Goal: Information Seeking & Learning: Compare options

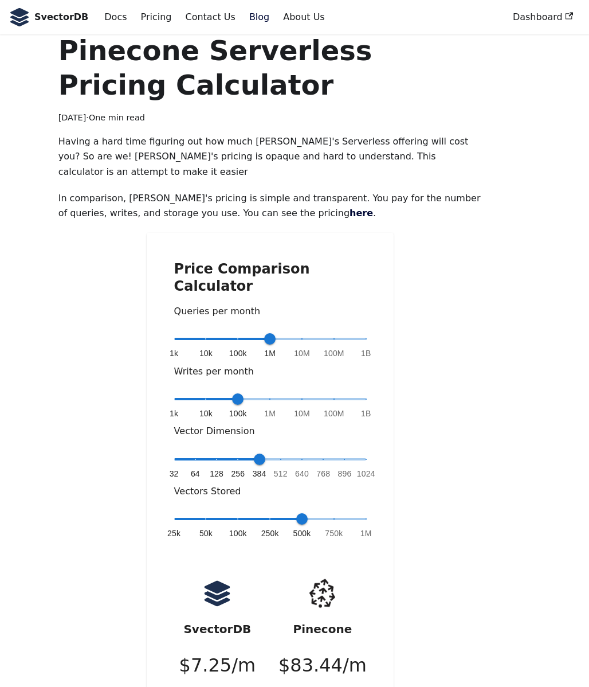
scroll to position [92, 0]
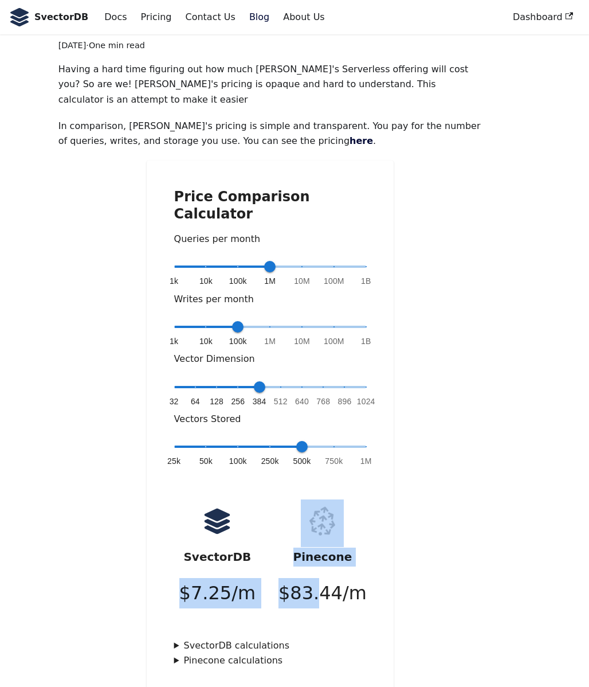
drag, startPoint x: 186, startPoint y: 549, endPoint x: 331, endPoint y: 548, distance: 144.5
click at [330, 549] on div "SvectorDB $ 7.25 /m Pinecone $ 83.44 /m" at bounding box center [270, 559] width 210 height 120
click at [331, 578] on p "$ 83.44 /m" at bounding box center [323, 593] width 88 height 30
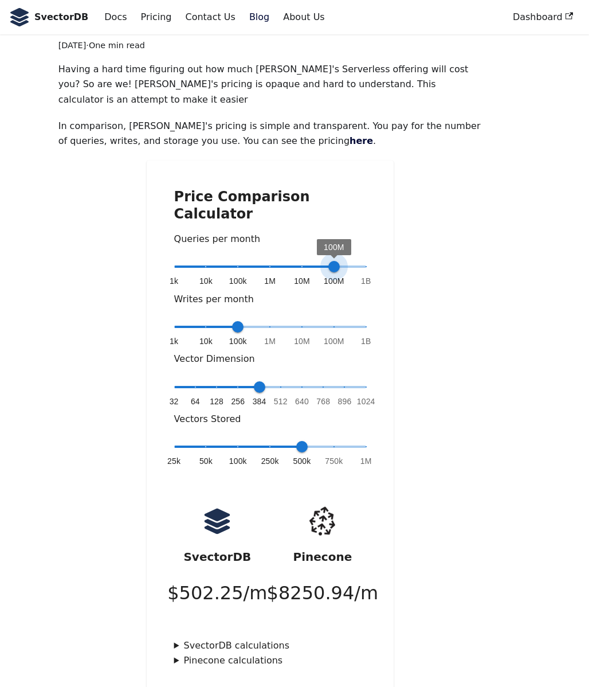
type input "*"
drag, startPoint x: 273, startPoint y: 236, endPoint x: 310, endPoint y: 248, distance: 38.8
click at [310, 258] on div "1k 10k 100k 1M 10M 100M 1B 10M" at bounding box center [270, 274] width 192 height 33
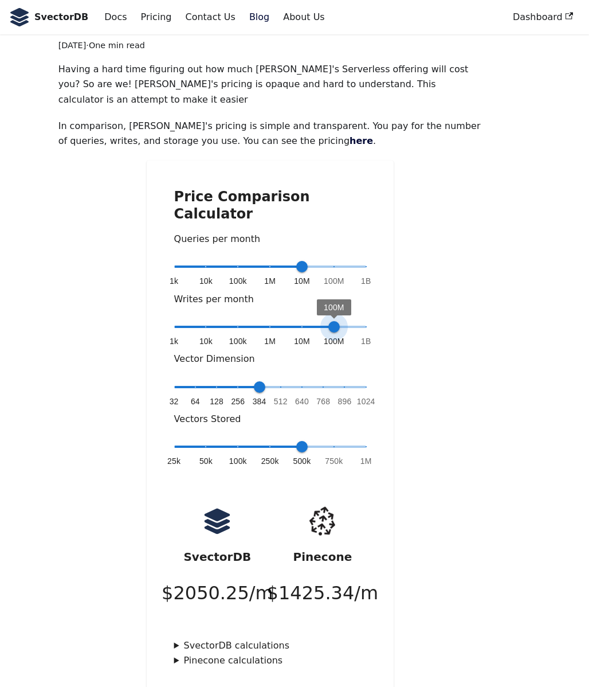
type input "*"
drag, startPoint x: 233, startPoint y: 296, endPoint x: 359, endPoint y: 291, distance: 126.8
click at [361, 321] on span "1B" at bounding box center [366, 326] width 11 height 11
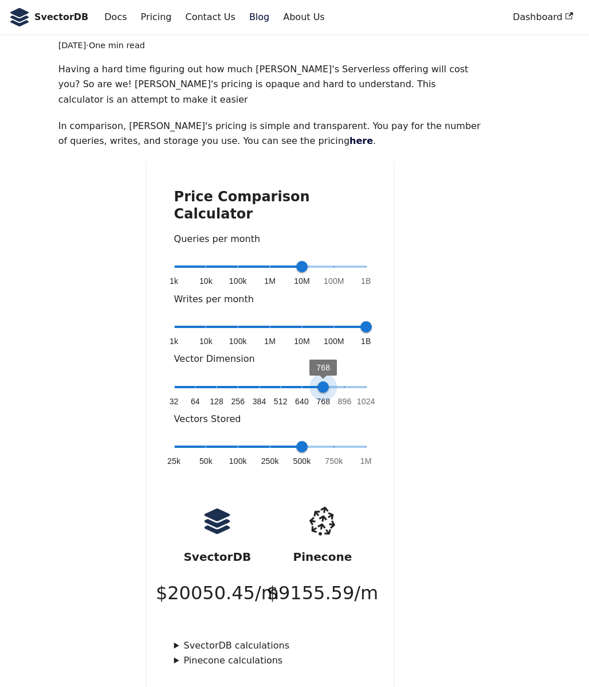
drag, startPoint x: 320, startPoint y: 353, endPoint x: 310, endPoint y: 353, distance: 10.9
click at [310, 378] on span "32 64 128 256 384 512 640 768 896 1024 768" at bounding box center [270, 386] width 192 height 17
type input "*"
drag, startPoint x: 307, startPoint y: 353, endPoint x: 373, endPoint y: 357, distance: 66.6
click at [372, 381] on span "1024" at bounding box center [366, 386] width 11 height 11
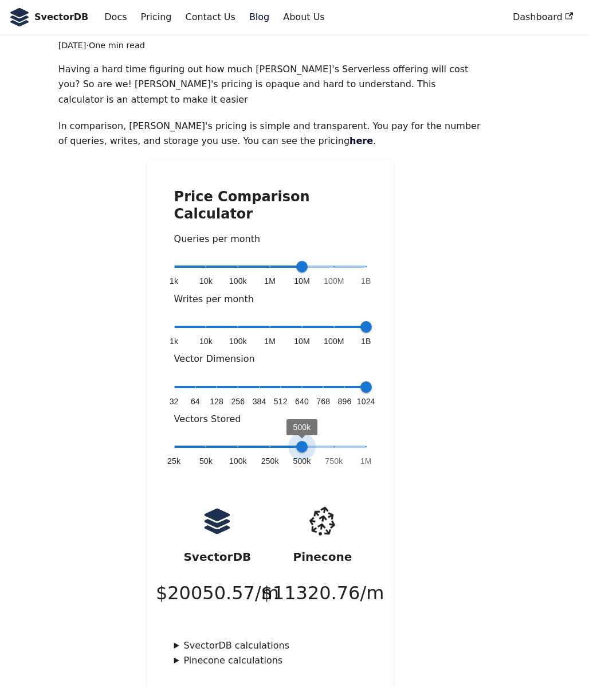
type input "*"
drag, startPoint x: 306, startPoint y: 409, endPoint x: 339, endPoint y: 409, distance: 32.7
click at [339, 441] on span "750k" at bounding box center [334, 446] width 11 height 11
drag, startPoint x: 353, startPoint y: 353, endPoint x: 330, endPoint y: 346, distance: 23.9
click at [330, 378] on span "32 64 128 256 384 512 640 768 896 1024 768" at bounding box center [270, 386] width 192 height 17
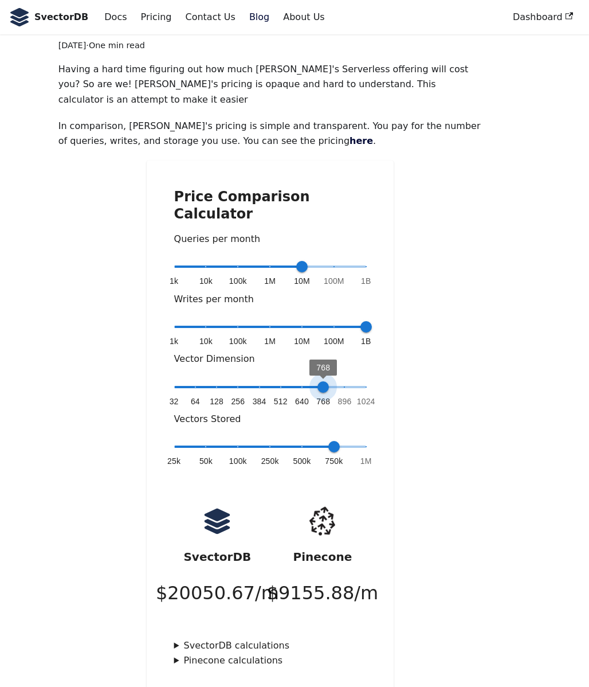
type input "*"
drag, startPoint x: 315, startPoint y: 348, endPoint x: 308, endPoint y: 349, distance: 6.3
click at [308, 381] on span "640" at bounding box center [301, 386] width 11 height 11
drag, startPoint x: 196, startPoint y: 542, endPoint x: 247, endPoint y: 544, distance: 51.6
click at [244, 578] on p "$ 20050.57 /m" at bounding box center [217, 593] width 123 height 30
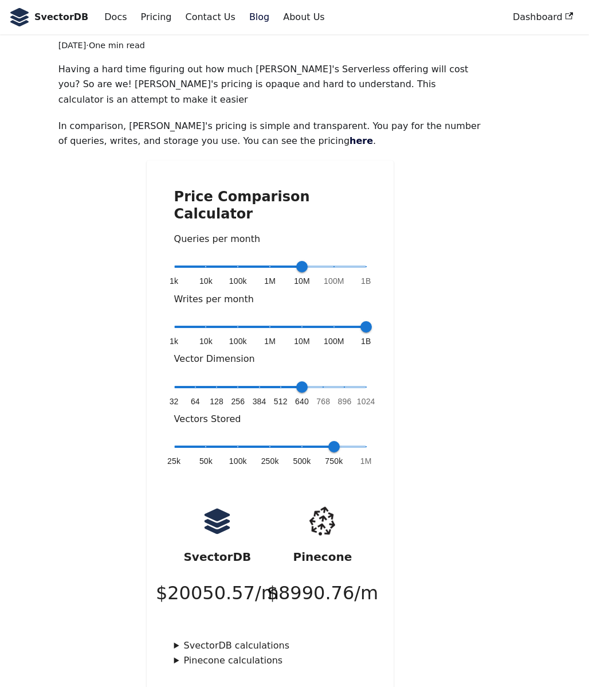
click at [265, 578] on p "$ 20050.57 /m" at bounding box center [217, 593] width 123 height 30
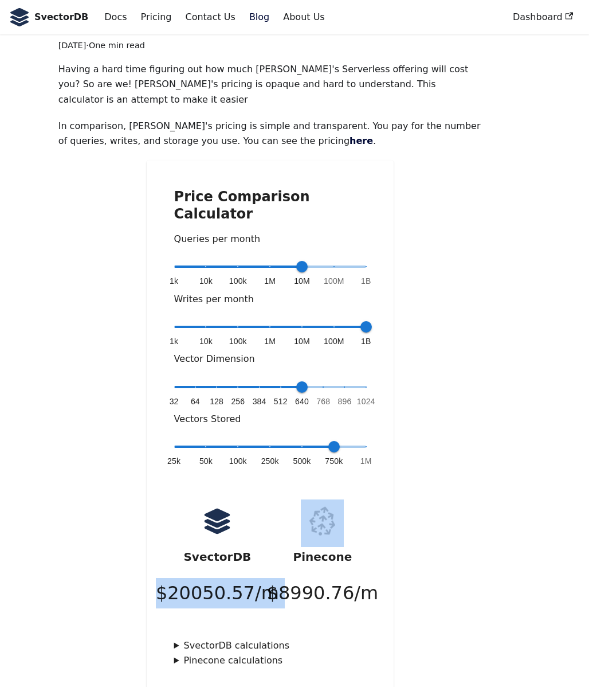
click at [265, 578] on p "$ 20050.57 /m" at bounding box center [217, 593] width 123 height 30
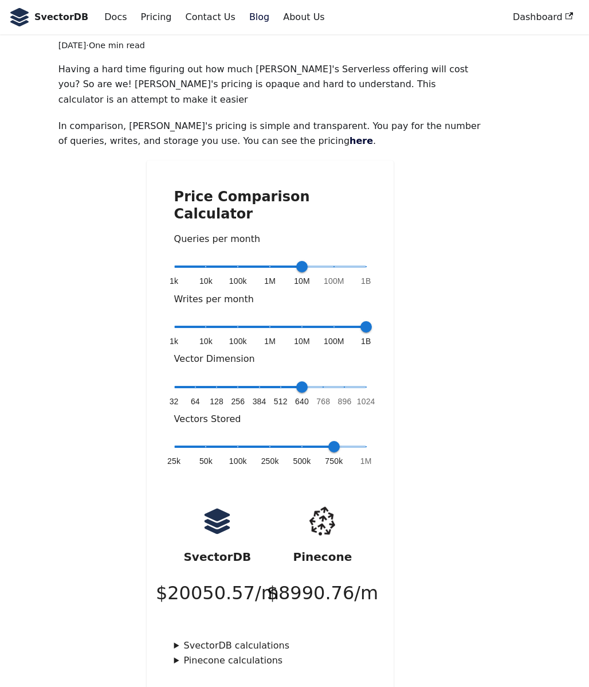
click at [245, 638] on summary "SvectorDB calculations" at bounding box center [270, 645] width 192 height 15
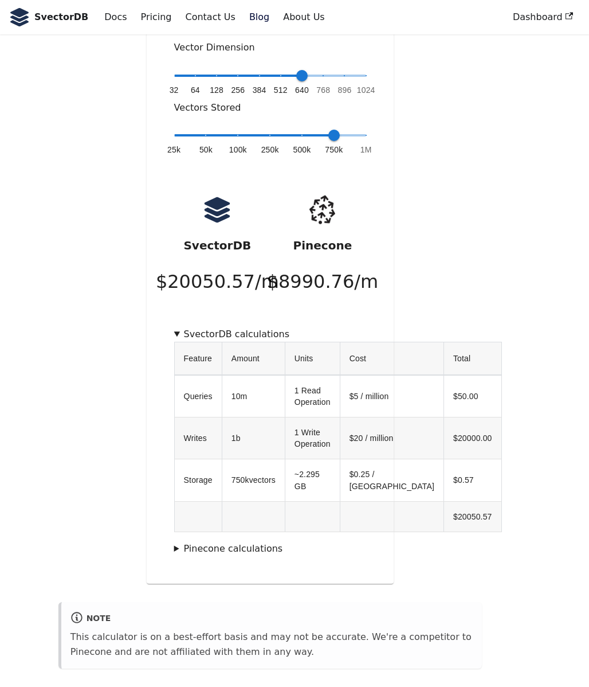
scroll to position [409, 0]
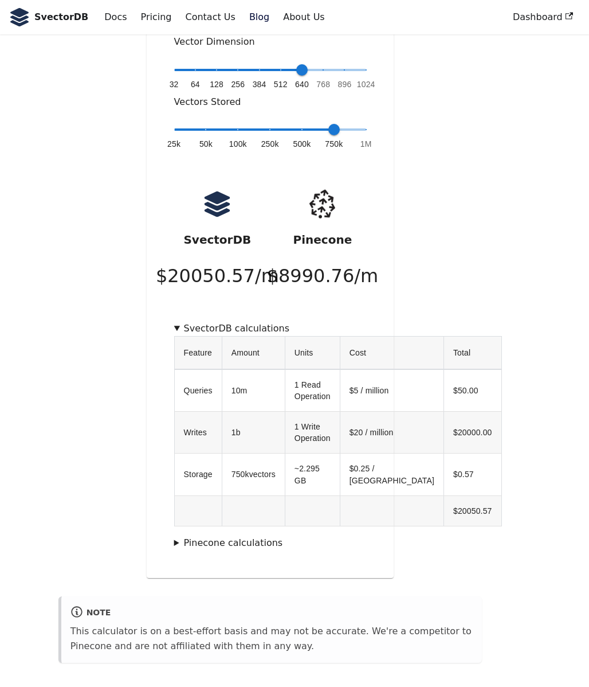
click at [196, 535] on summary "Pinecone calculations" at bounding box center [270, 542] width 192 height 15
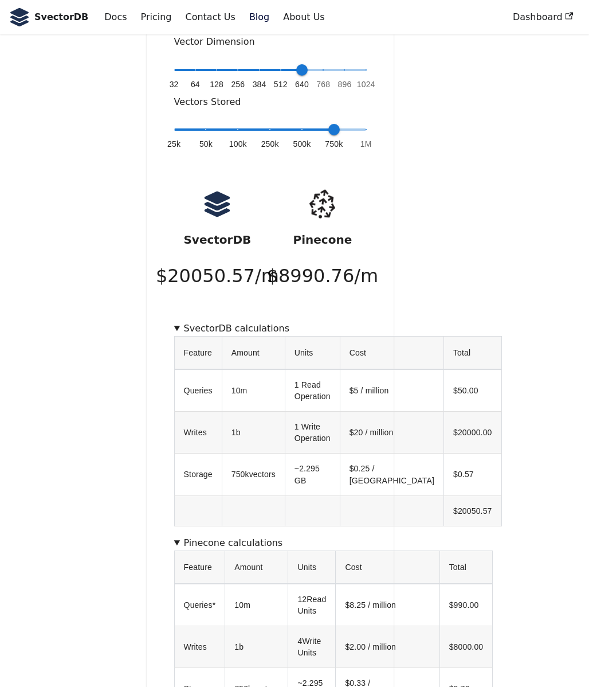
click at [196, 495] on td at bounding box center [198, 510] width 48 height 30
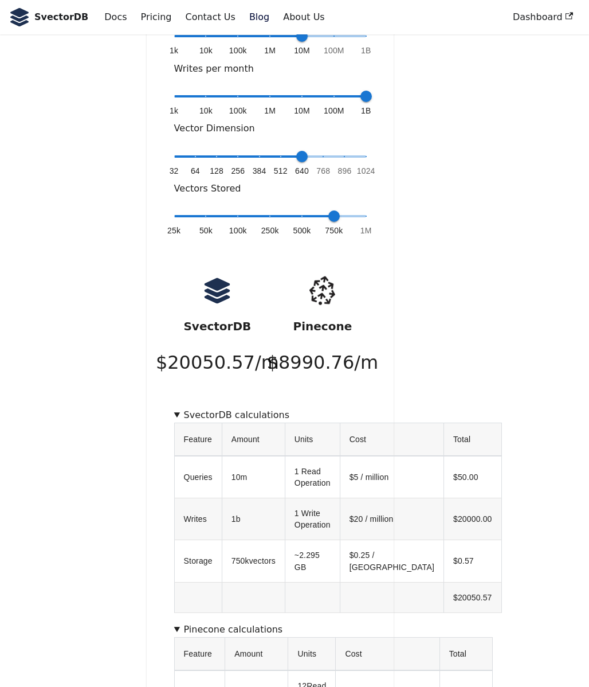
scroll to position [189, 0]
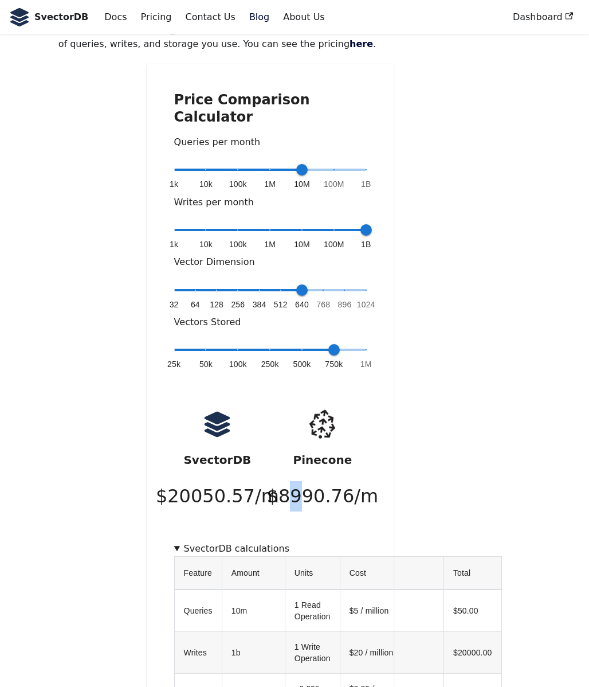
click at [300, 481] on p "$ 8990.76 /m" at bounding box center [323, 496] width 112 height 30
drag, startPoint x: 276, startPoint y: 462, endPoint x: 379, endPoint y: 463, distance: 102.6
click at [377, 463] on div "Price Comparison Calculator Queries per month 1k 10k 100k 1M 10M 100M 1B 10M Wr…" at bounding box center [270, 551] width 247 height 975
click at [363, 481] on p "$ 8990.76 /m" at bounding box center [323, 496] width 112 height 30
drag, startPoint x: 369, startPoint y: 460, endPoint x: 272, endPoint y: 462, distance: 96.9
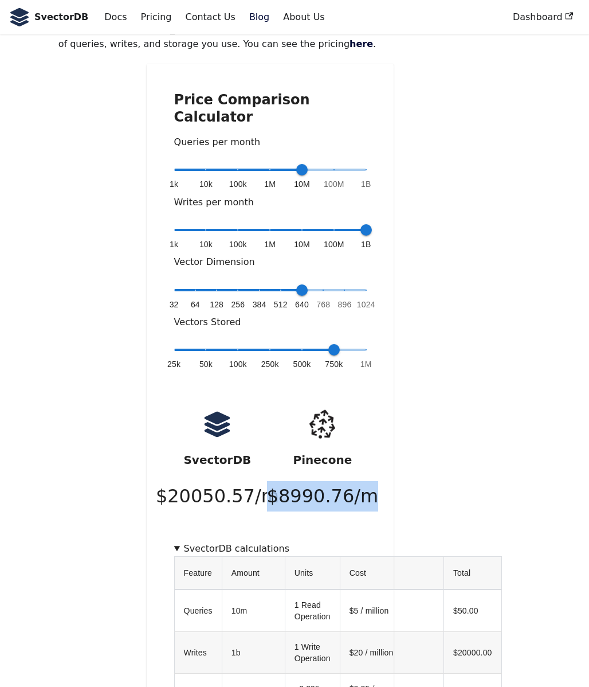
click at [272, 462] on div "Price Comparison Calculator Queries per month 1k 10k 100k 1M 10M 100M 1B 10M Wr…" at bounding box center [270, 551] width 247 height 975
type input "*"
drag, startPoint x: 329, startPoint y: 316, endPoint x: 245, endPoint y: 325, distance: 84.8
click at [246, 341] on span "25k 50k 100k 250k 500k 750k 1M 100k" at bounding box center [270, 349] width 192 height 17
type input "*"
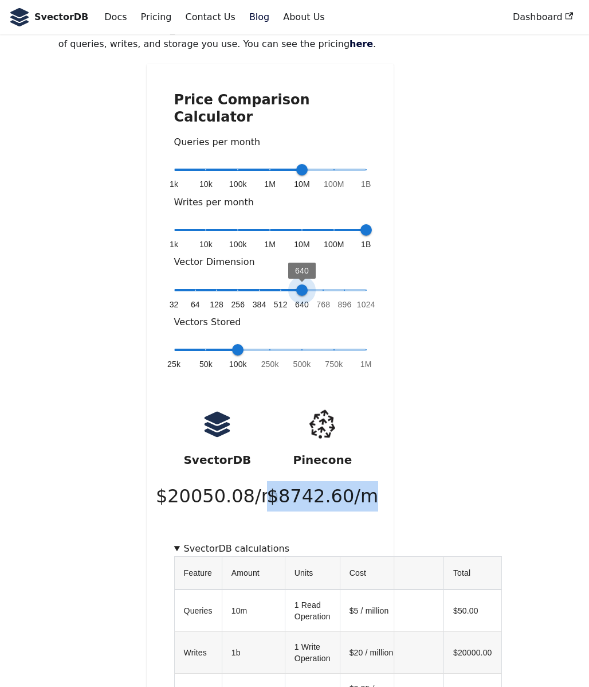
click at [302, 284] on span "640" at bounding box center [301, 289] width 11 height 11
type input "*"
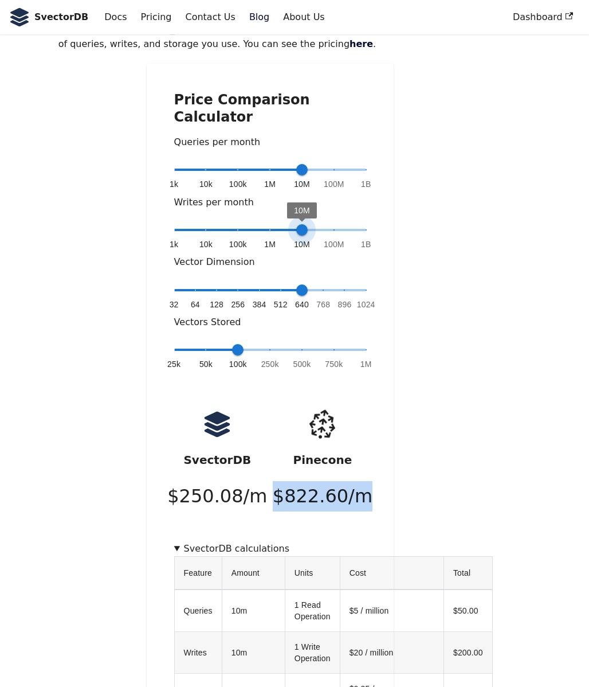
drag, startPoint x: 358, startPoint y: 197, endPoint x: 301, endPoint y: 198, distance: 57.3
click at [301, 224] on span "10M" at bounding box center [301, 229] width 11 height 11
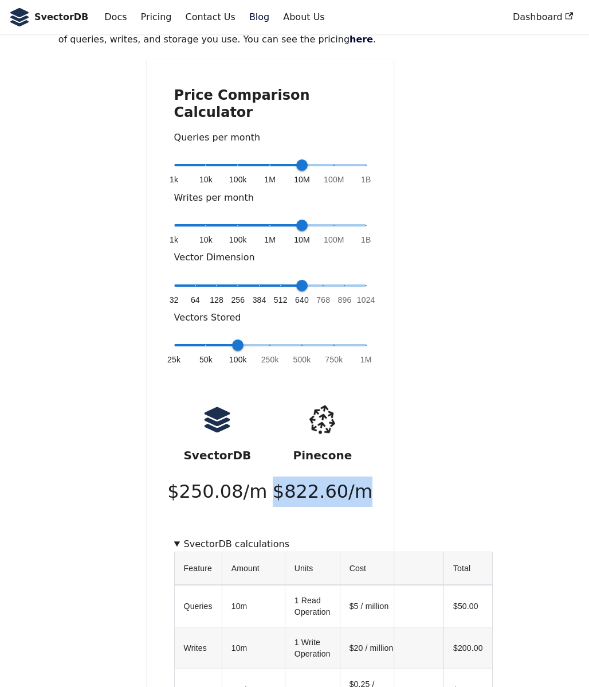
scroll to position [12, 0]
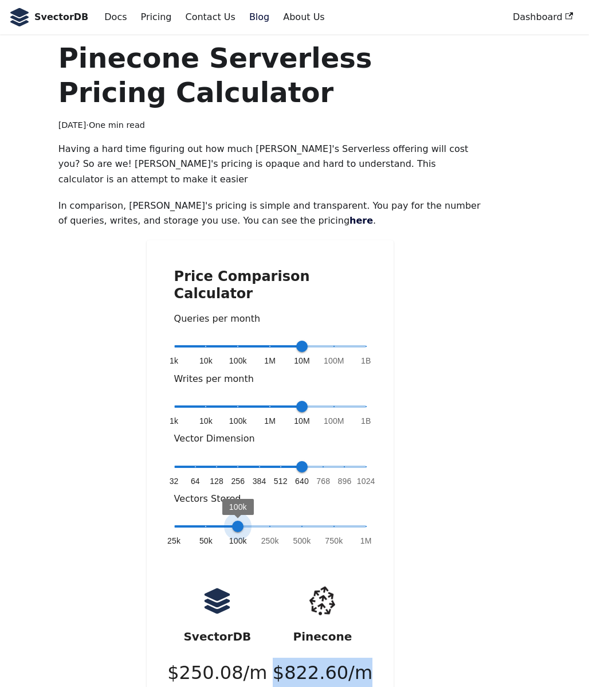
type input "*"
drag, startPoint x: 237, startPoint y: 487, endPoint x: 402, endPoint y: 498, distance: 164.9
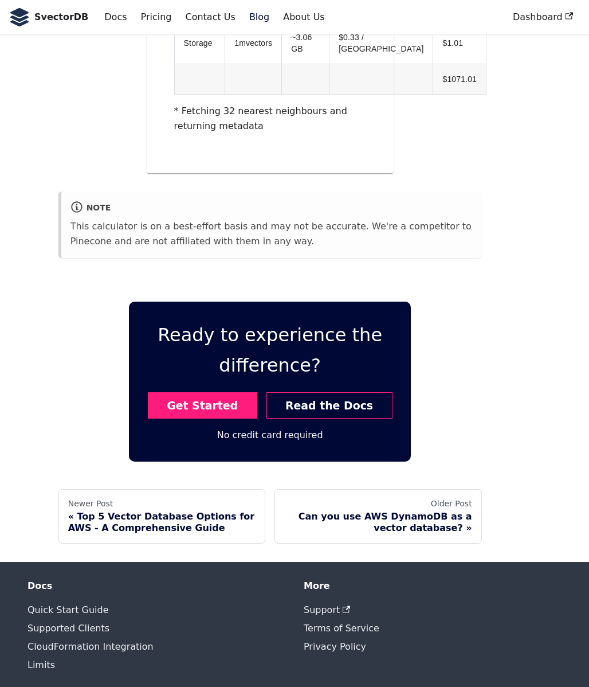
scroll to position [1057, 0]
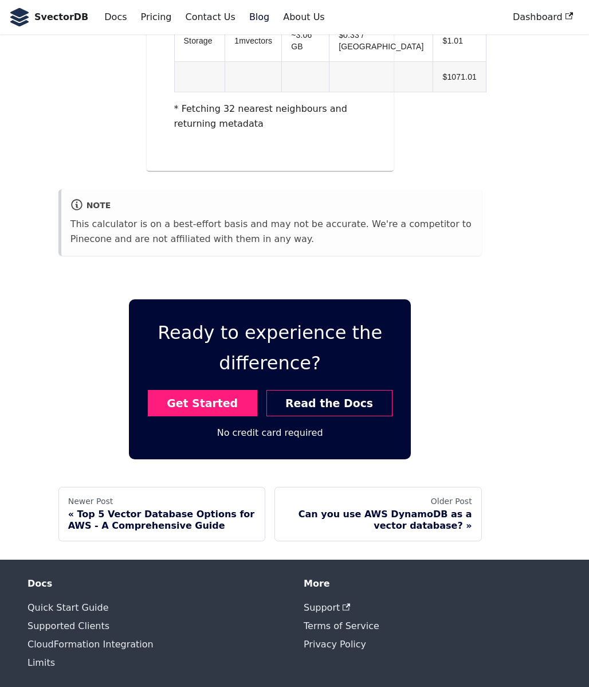
click at [114, 3] on nav "SvectorDB Docs Pricing Contact Us Blog About Us Dashboard" at bounding box center [294, 17] width 589 height 34
click at [111, 12] on link "Docs" at bounding box center [115, 16] width 36 height 19
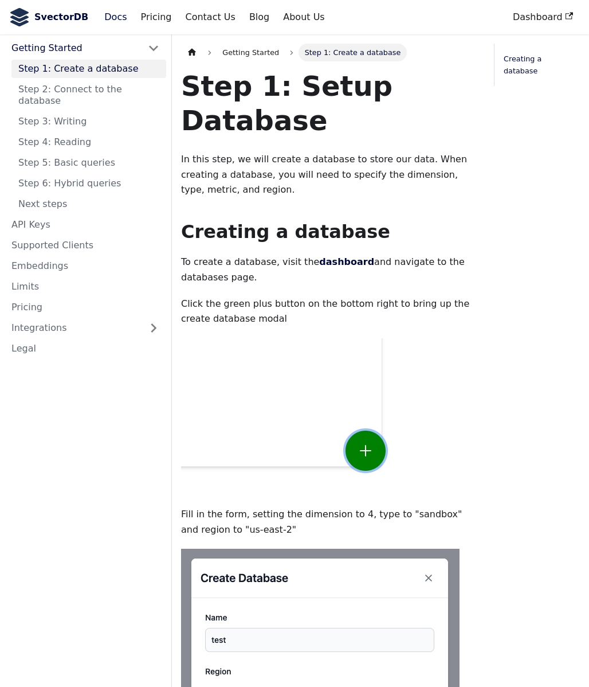
click at [57, 11] on b "SvectorDB" at bounding box center [61, 17] width 54 height 15
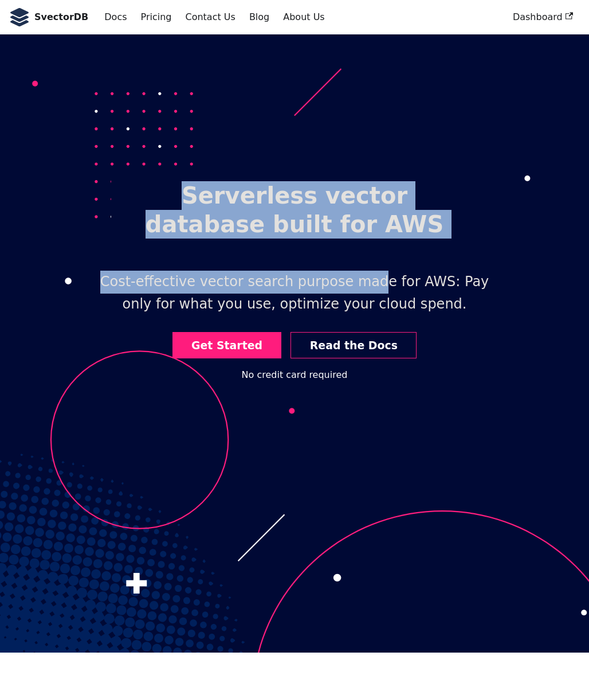
drag, startPoint x: 296, startPoint y: 172, endPoint x: 361, endPoint y: 275, distance: 121.4
click at [362, 284] on header "Serverless vector database built for AWS Cost-effective vector search purpose m…" at bounding box center [294, 343] width 589 height 618
